Goal: Information Seeking & Learning: Learn about a topic

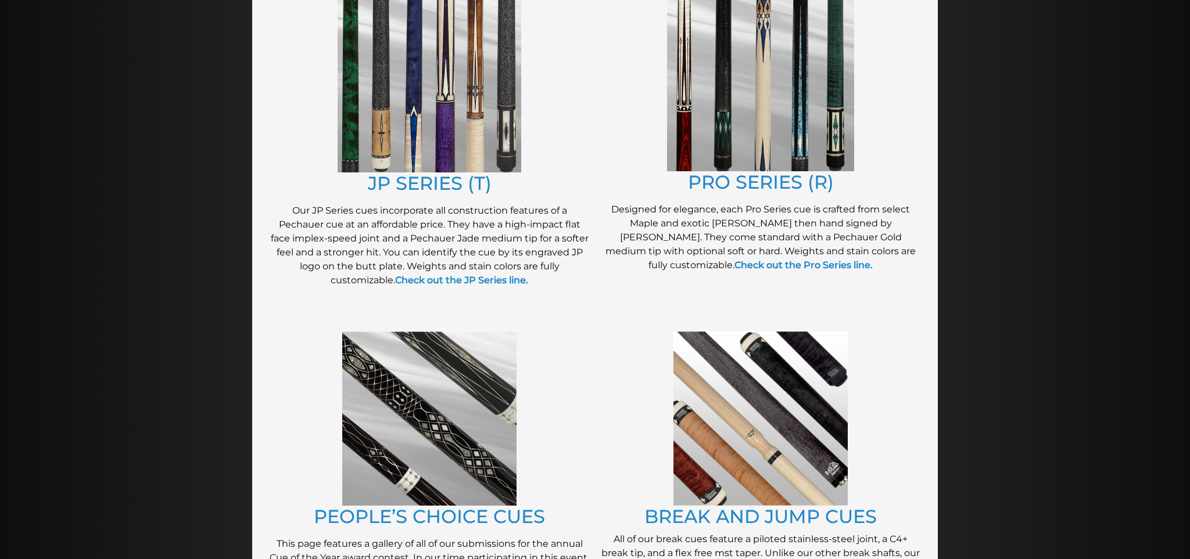
scroll to position [651, 0]
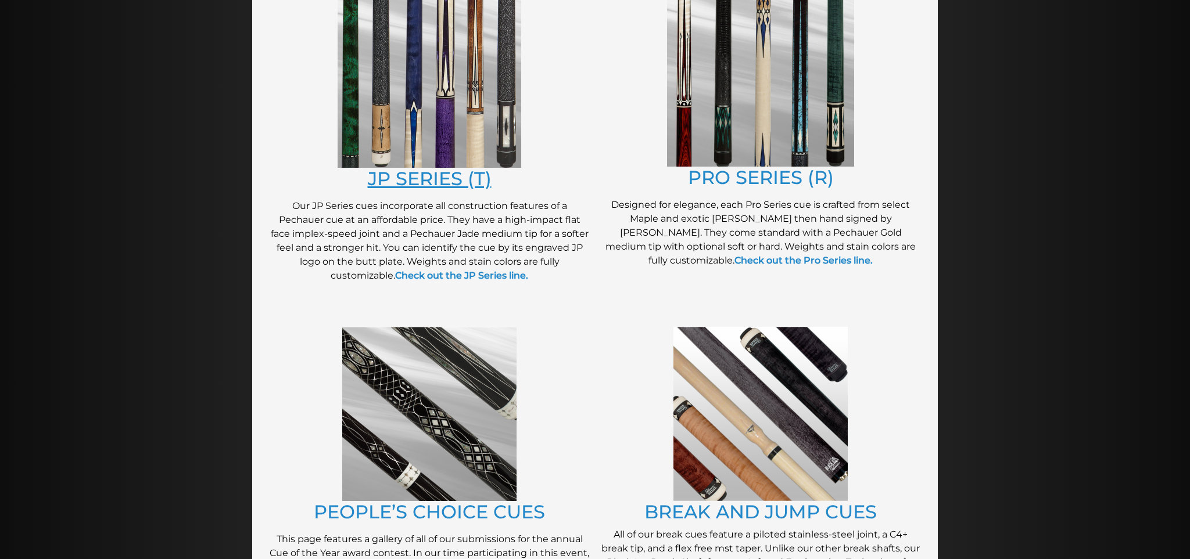
click at [436, 180] on link "JP SERIES (T)" at bounding box center [430, 178] width 124 height 23
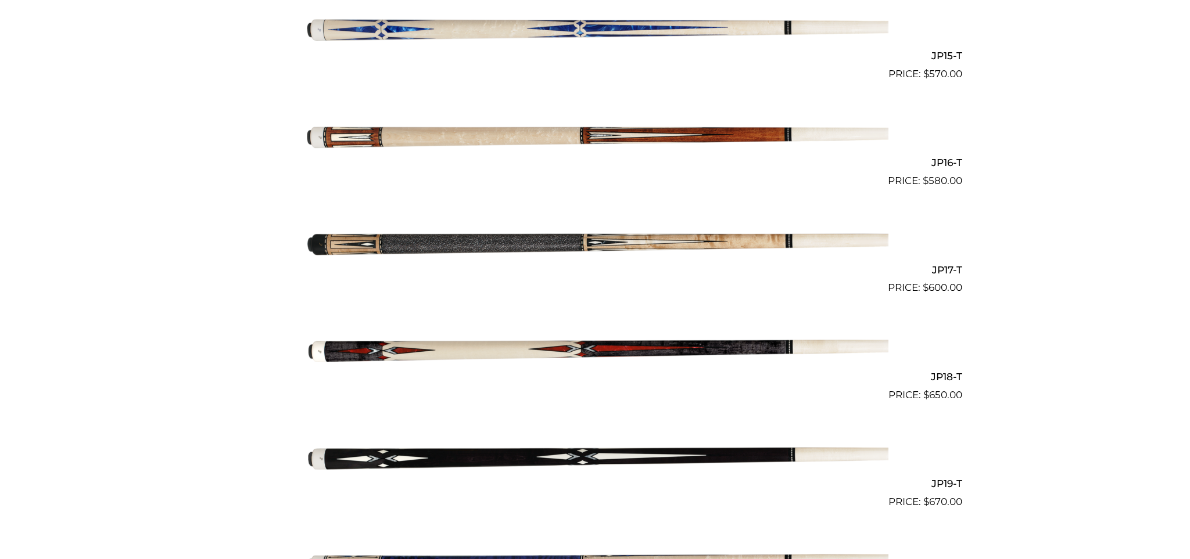
scroll to position [1895, 0]
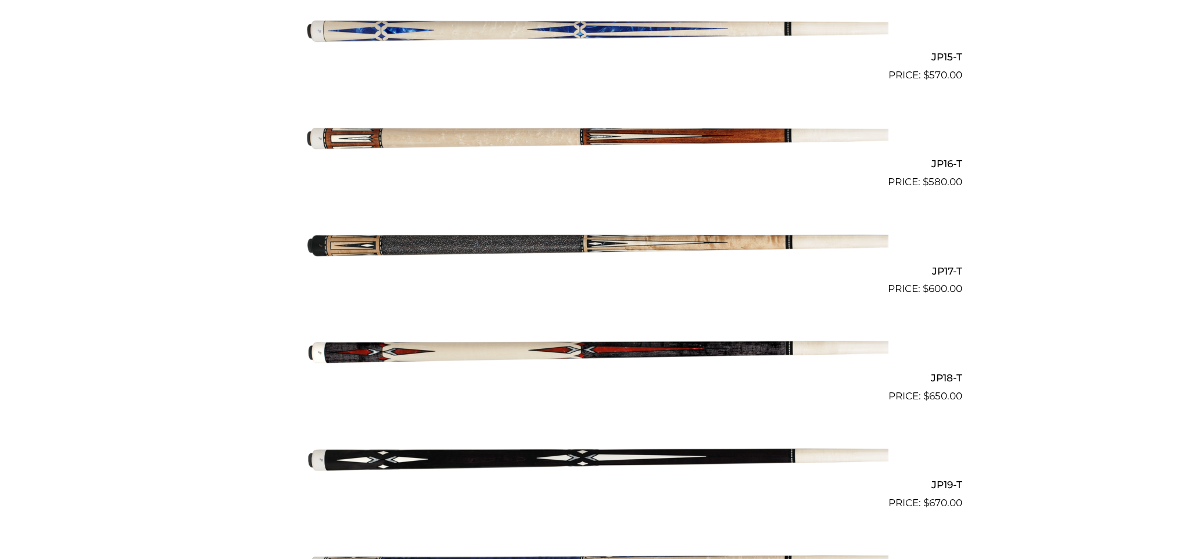
click at [546, 138] on img at bounding box center [594, 137] width 587 height 98
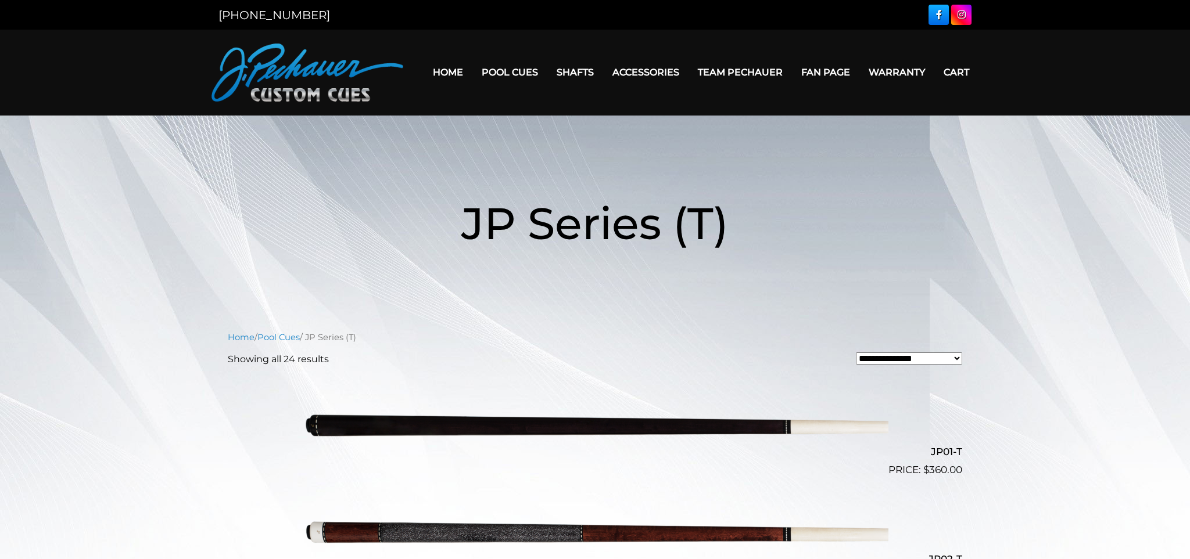
scroll to position [0, 0]
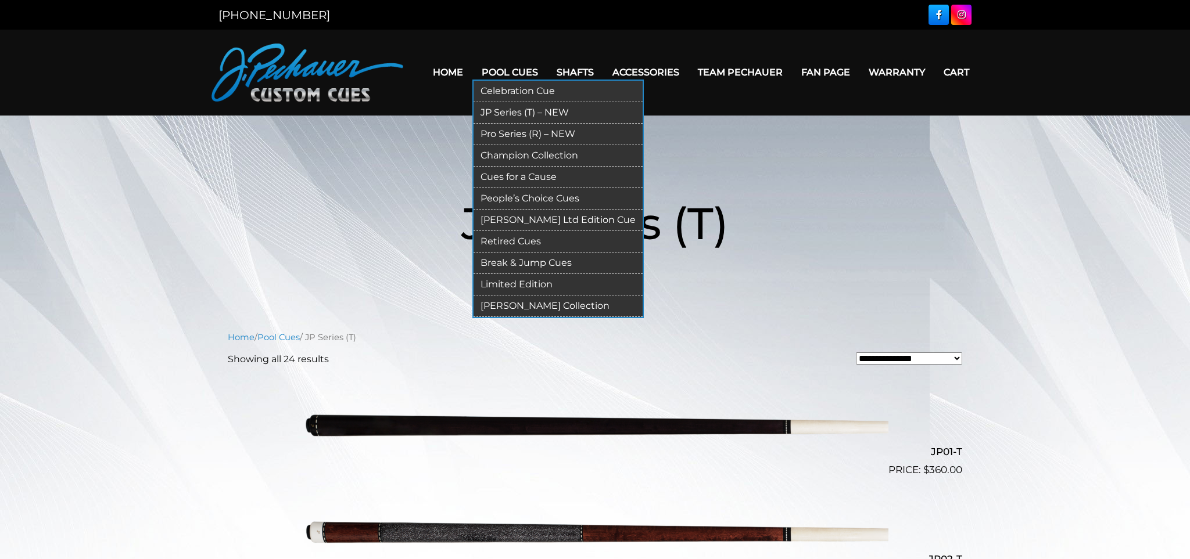
click at [529, 135] on link "Pro Series (R) – NEW" at bounding box center [557, 134] width 169 height 21
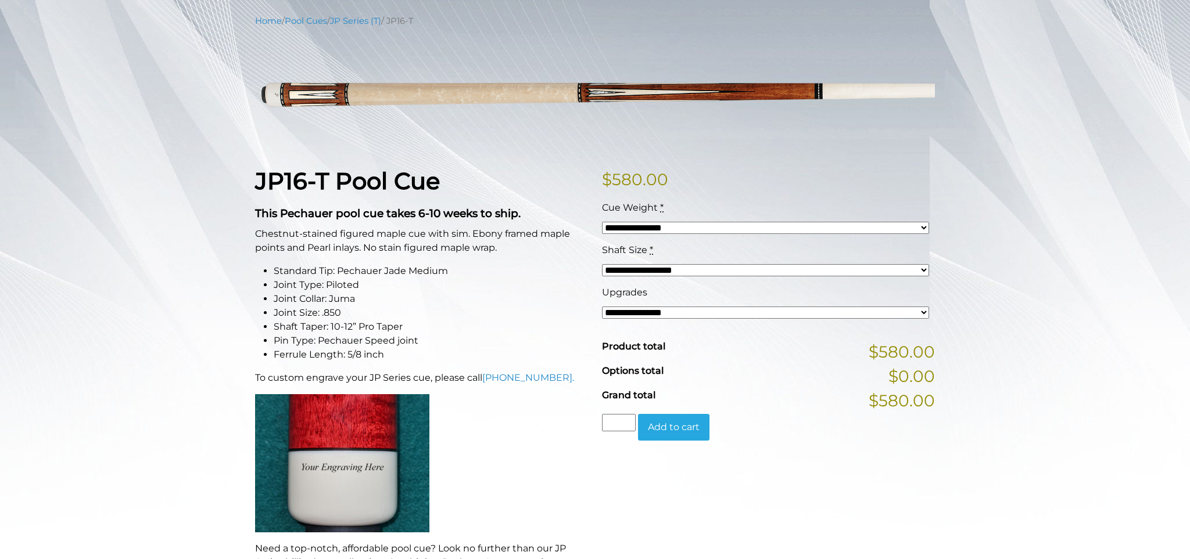
scroll to position [142, 0]
